Goal: Transaction & Acquisition: Purchase product/service

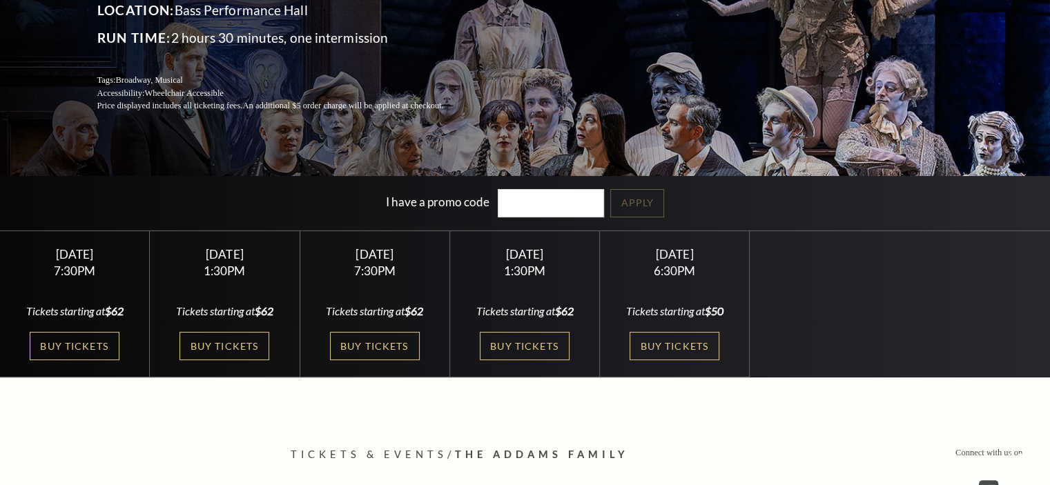
scroll to position [207, 0]
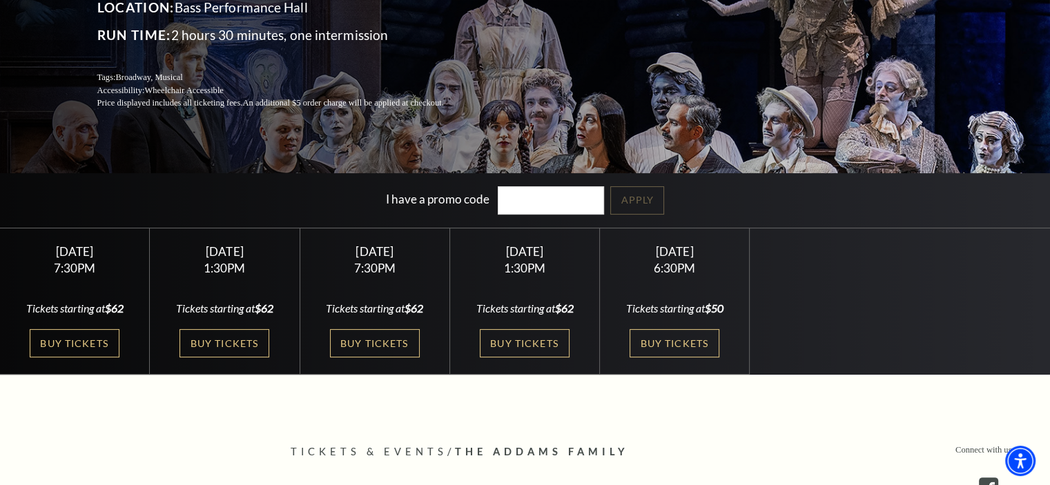
click at [224, 333] on link "Buy Tickets" at bounding box center [224, 343] width 90 height 28
click at [514, 337] on link "Buy Tickets" at bounding box center [525, 343] width 90 height 28
click at [392, 347] on link "Buy Tickets" at bounding box center [375, 343] width 90 height 28
click at [95, 345] on link "Buy Tickets" at bounding box center [75, 343] width 90 height 28
click at [649, 336] on link "Buy Tickets" at bounding box center [674, 343] width 90 height 28
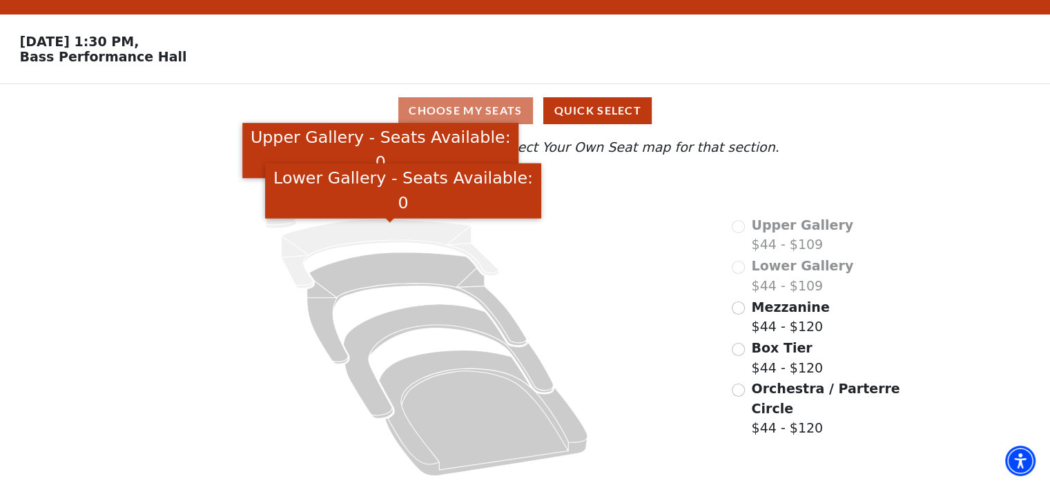
scroll to position [35, 0]
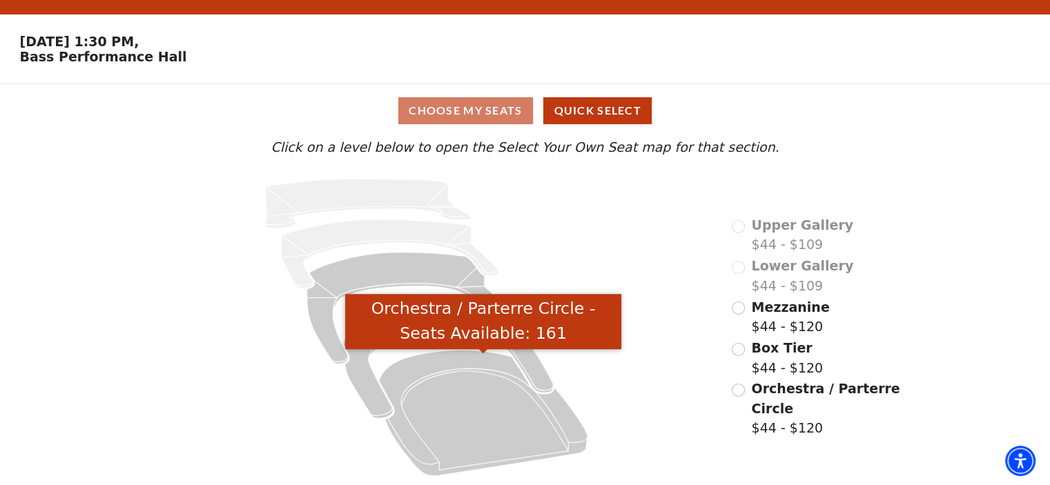
click at [446, 412] on icon "Orchestra / Parterre Circle - Seats Available: 161" at bounding box center [483, 413] width 208 height 126
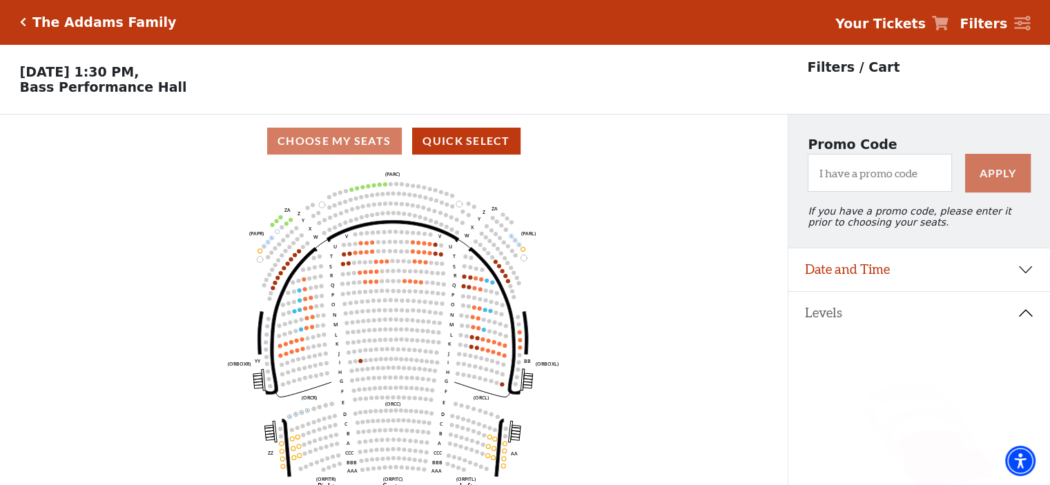
scroll to position [63, 0]
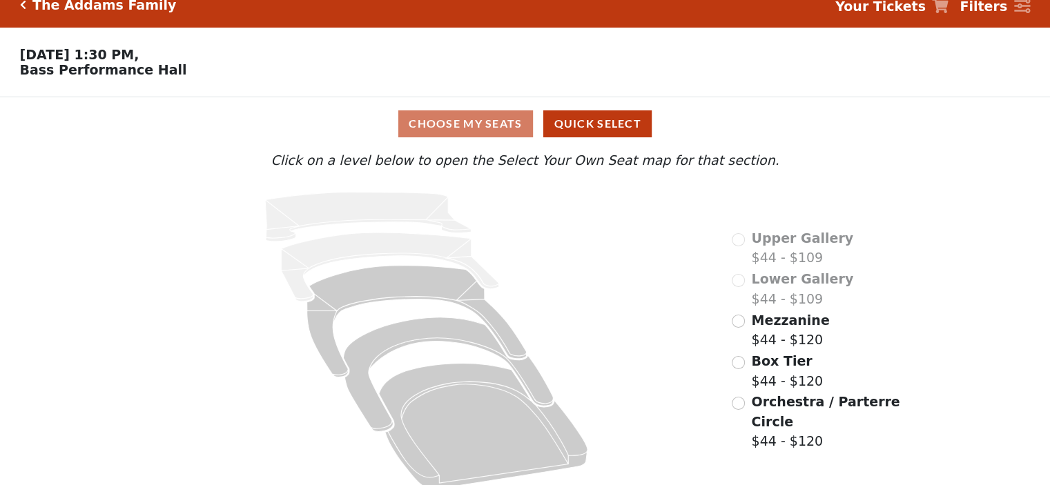
scroll to position [35, 0]
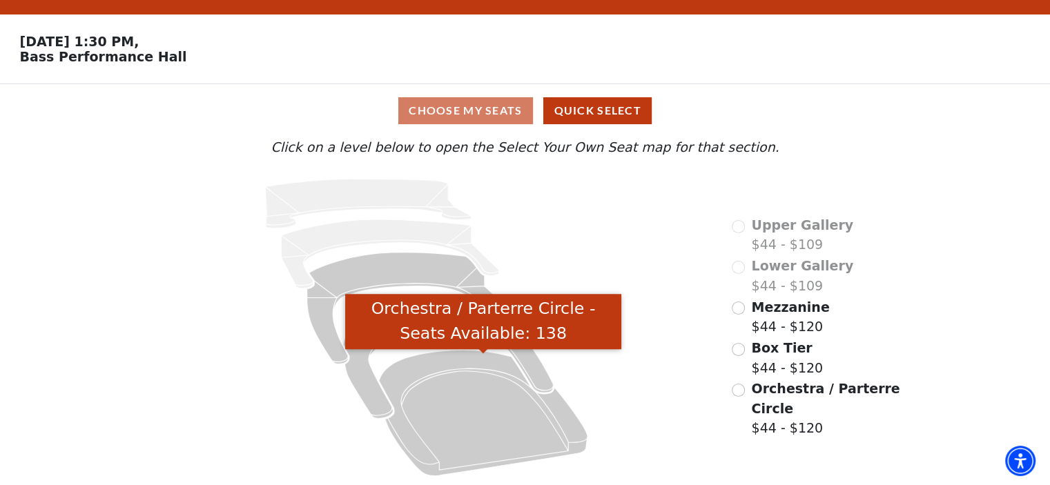
click at [453, 405] on icon "Orchestra / Parterre Circle - Seats Available: 138" at bounding box center [483, 413] width 208 height 126
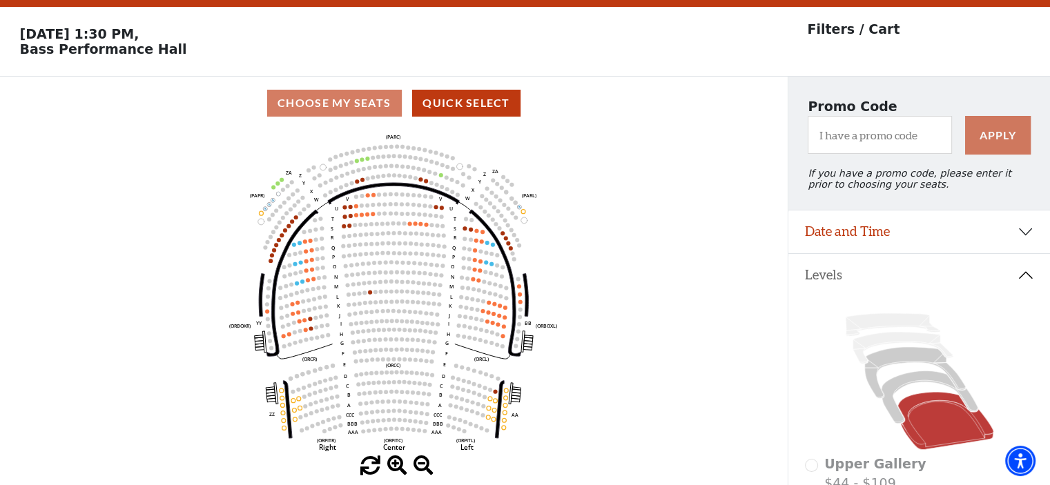
scroll to position [63, 0]
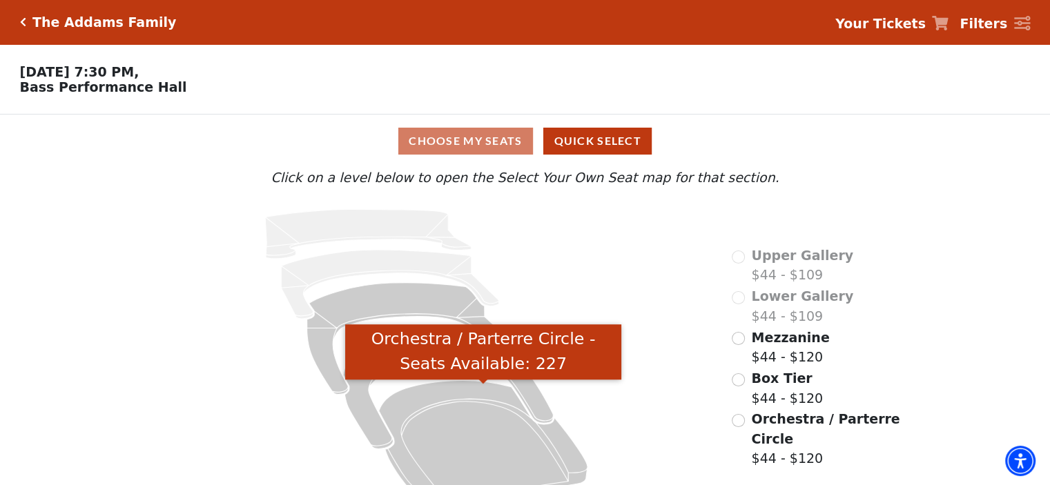
click at [431, 426] on icon "Orchestra / Parterre Circle - Seats Available: 227" at bounding box center [483, 443] width 208 height 126
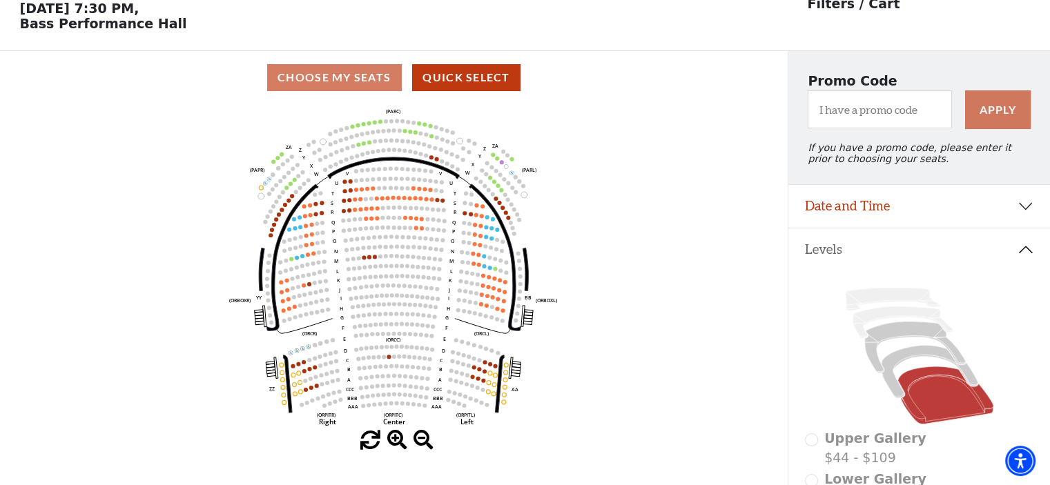
scroll to position [63, 0]
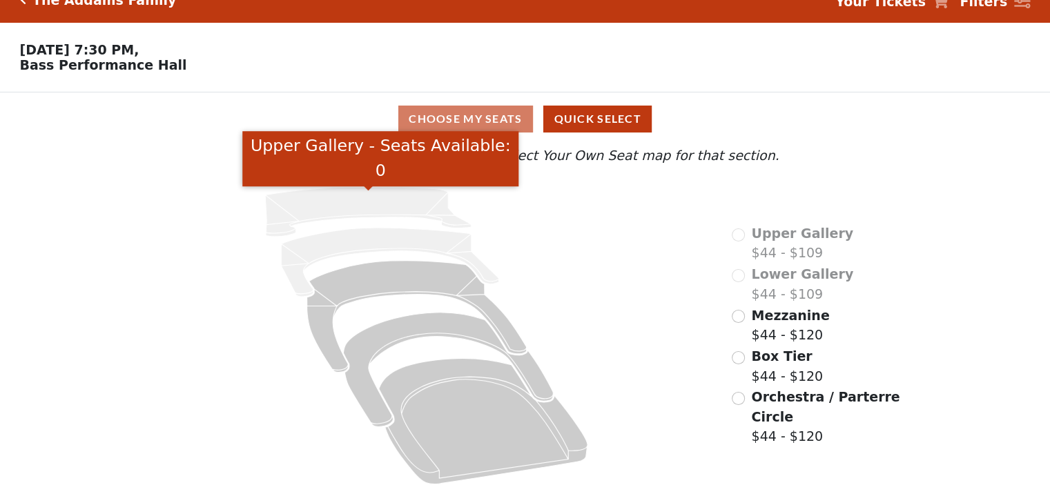
scroll to position [35, 0]
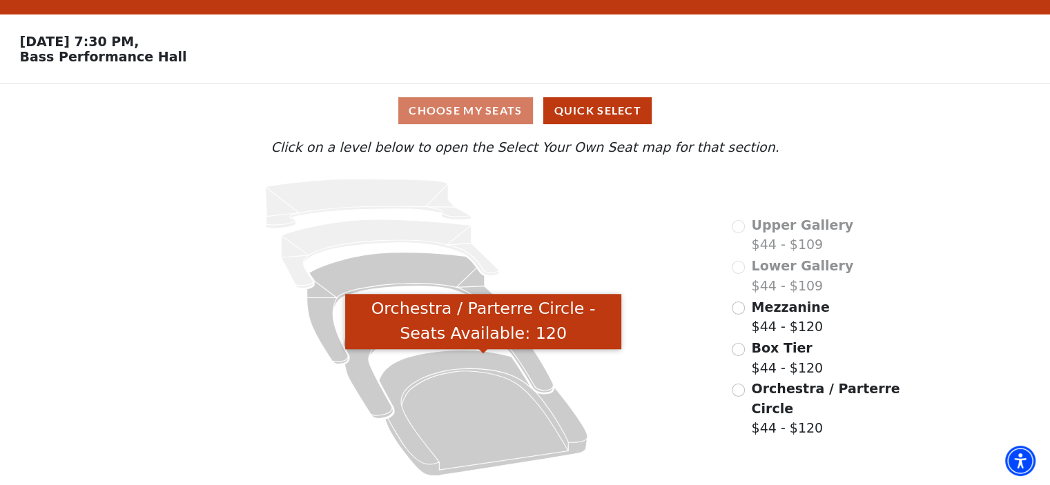
click at [453, 406] on icon "Orchestra / Parterre Circle - Seats Available: 120" at bounding box center [483, 413] width 208 height 126
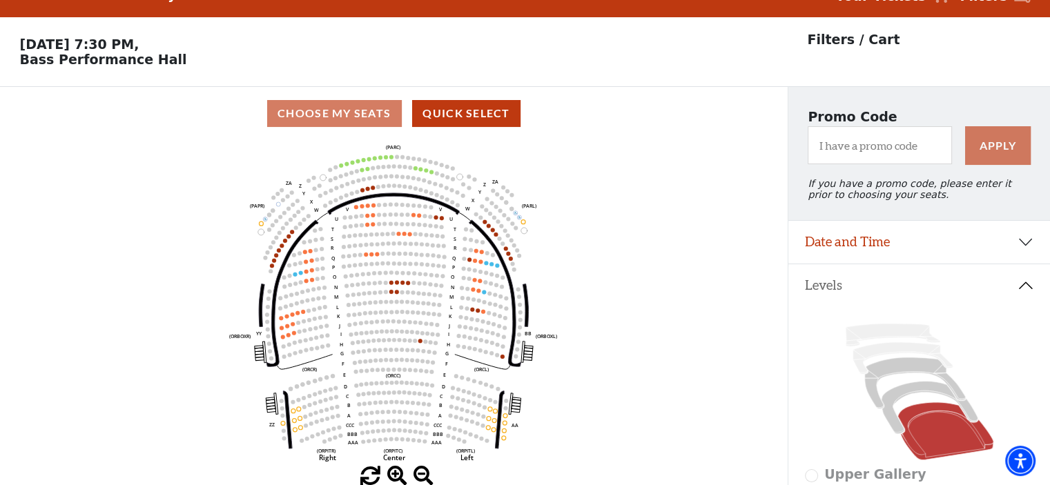
scroll to position [63, 0]
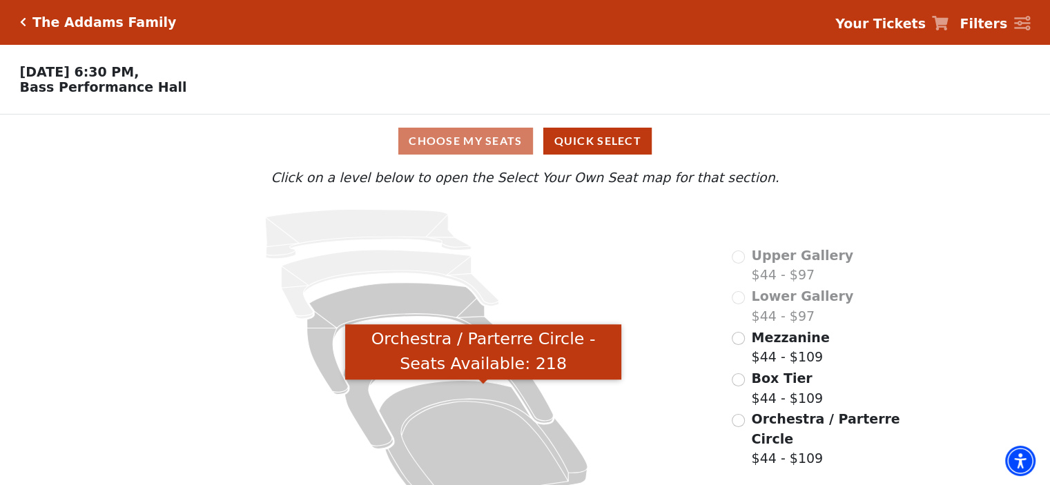
click at [462, 437] on icon "Orchestra / Parterre Circle - Seats Available: 218" at bounding box center [483, 443] width 208 height 126
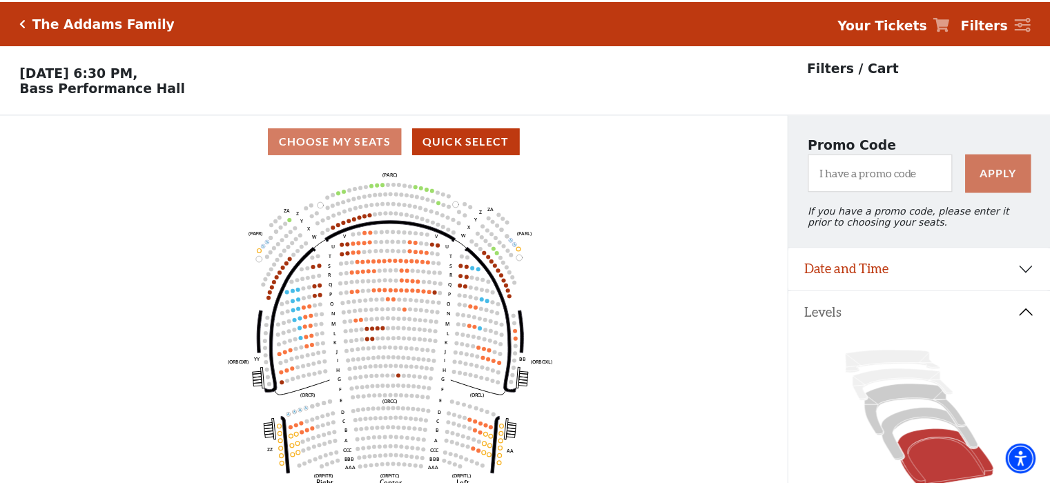
scroll to position [63, 0]
